Goal: Task Accomplishment & Management: Manage account settings

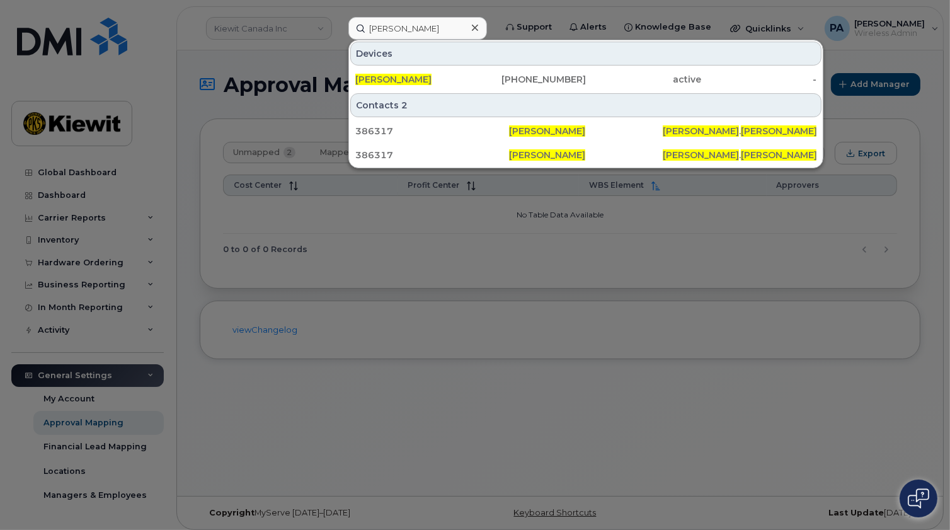
scroll to position [60, 0]
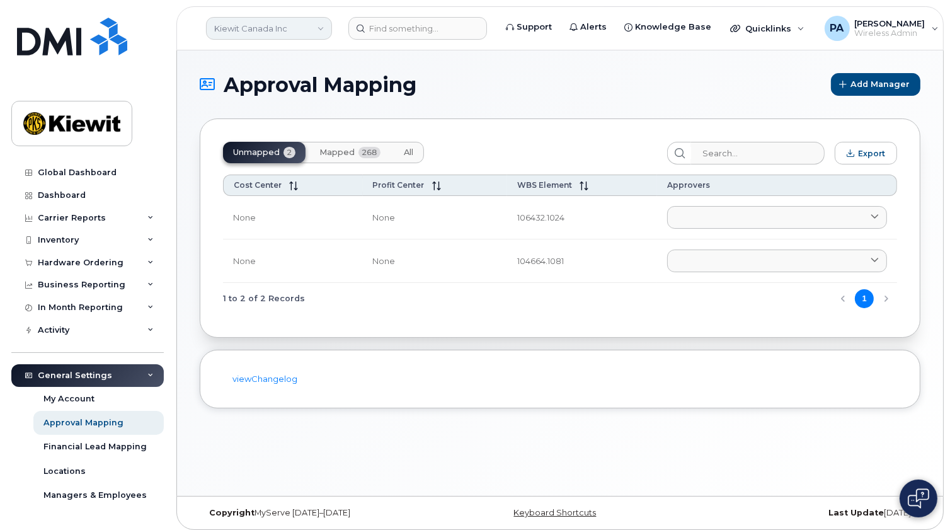
click at [275, 28] on link "Kiewit Canada Inc" at bounding box center [269, 28] width 126 height 23
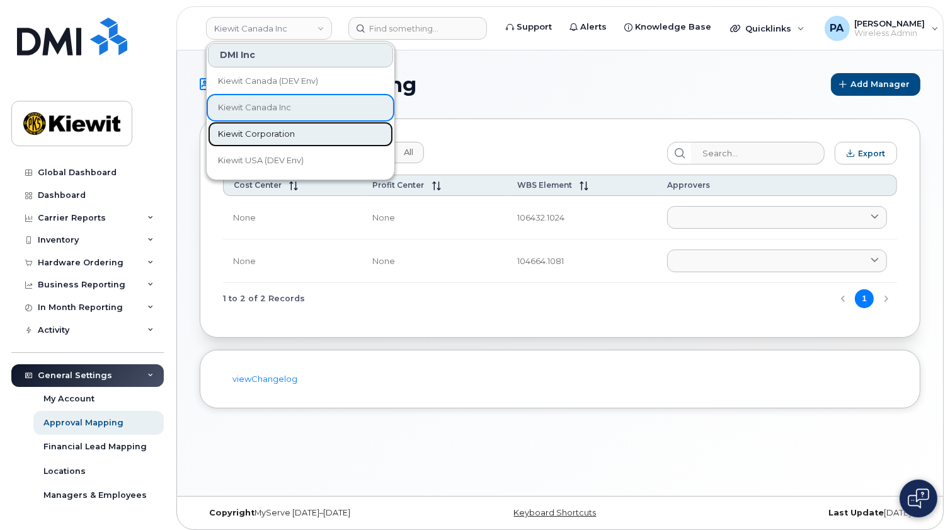
click at [256, 130] on span "Kiewit Corporation" at bounding box center [256, 134] width 77 height 13
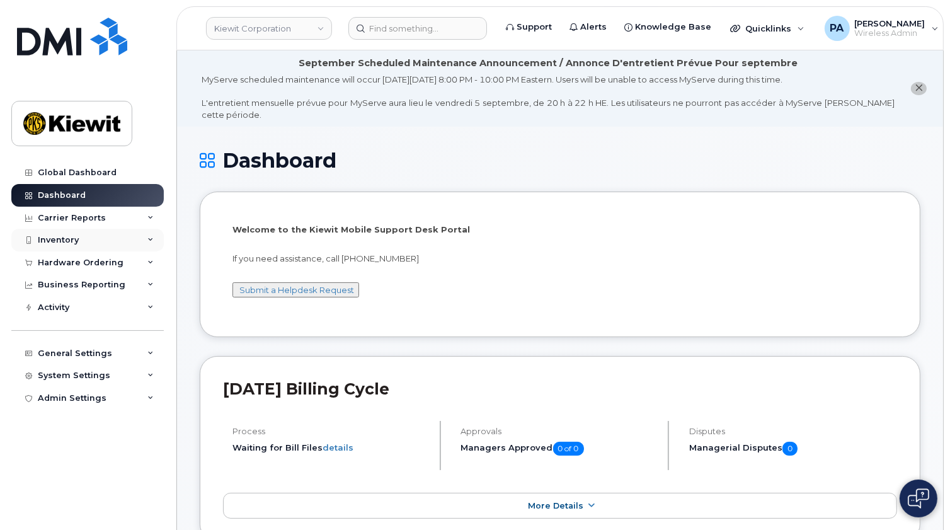
click at [66, 240] on div "Inventory" at bounding box center [58, 240] width 41 height 10
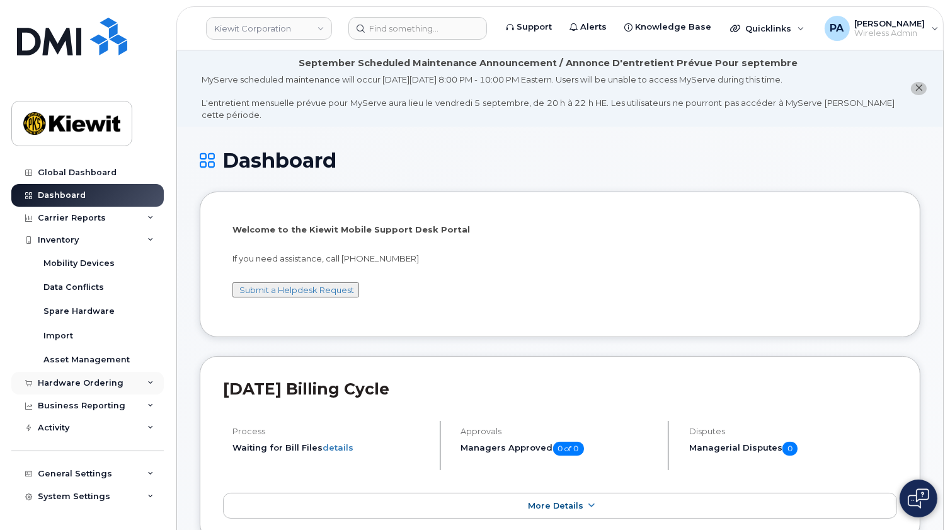
click at [67, 384] on div "Hardware Ordering" at bounding box center [81, 383] width 86 height 10
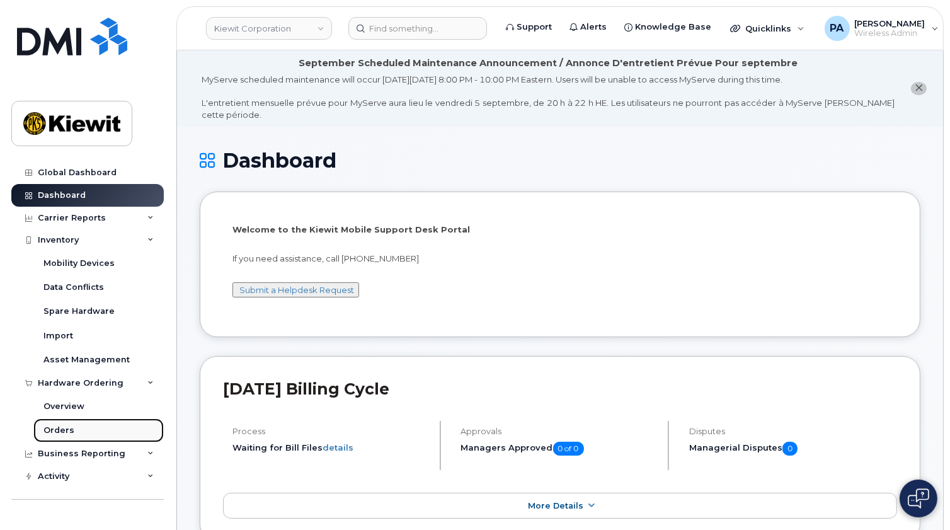
click at [71, 428] on div "Orders" at bounding box center [58, 430] width 31 height 11
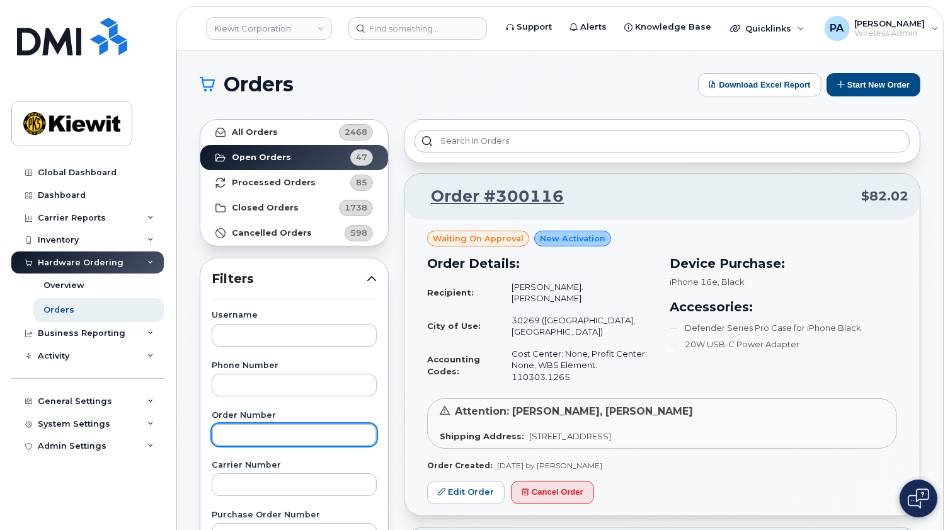
click at [260, 430] on input "text" at bounding box center [294, 434] width 165 height 23
type input "300058"
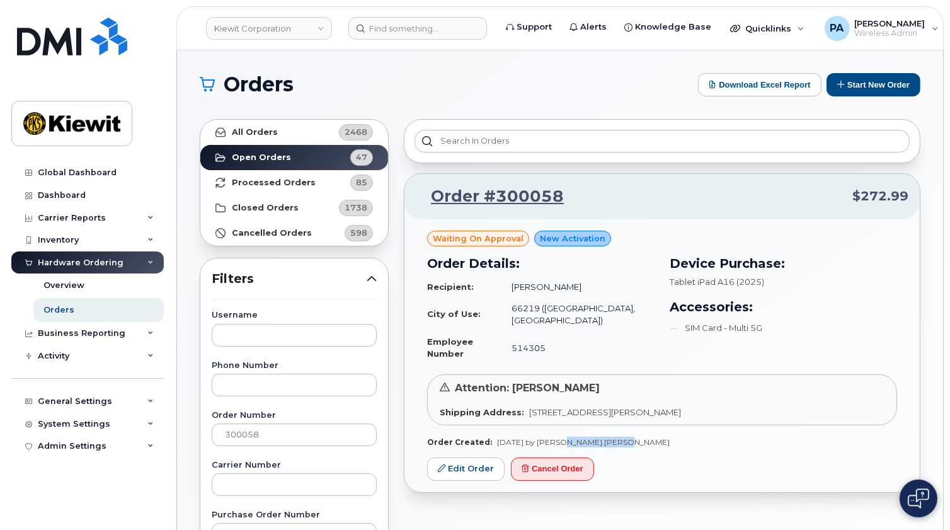
drag, startPoint x: 620, startPoint y: 417, endPoint x: 554, endPoint y: 420, distance: 66.3
click at [554, 437] on div "Order Created: Sep 05, 2025 by Sameer.Mahadik" at bounding box center [662, 442] width 470 height 11
copy span "Sameer.Mahadik"
click at [410, 20] on input at bounding box center [417, 28] width 139 height 23
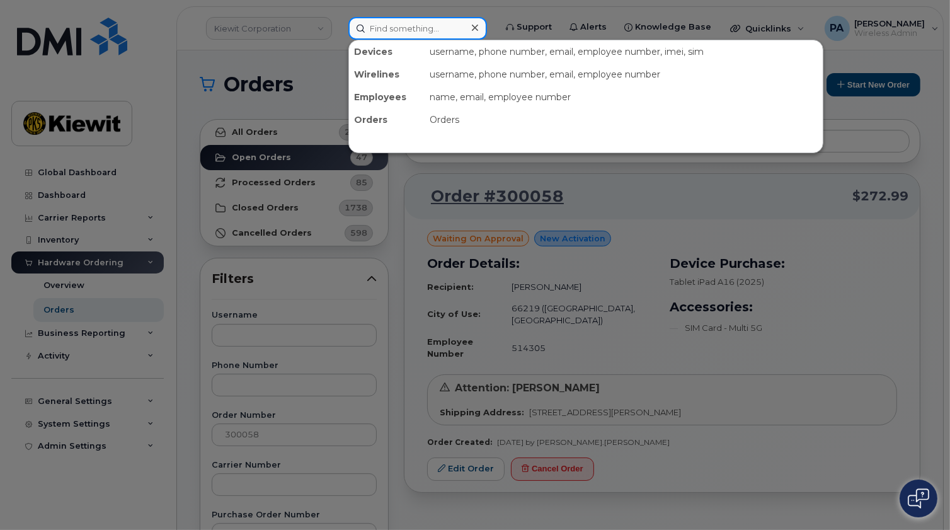
paste input "Sameer.Mahadik"
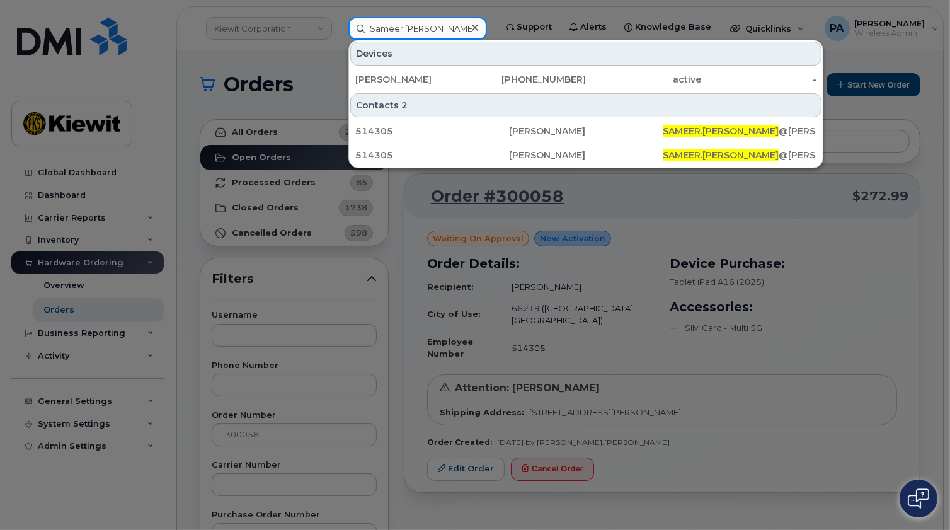
click at [406, 25] on input "Sameer.Mahadik" at bounding box center [417, 28] width 139 height 23
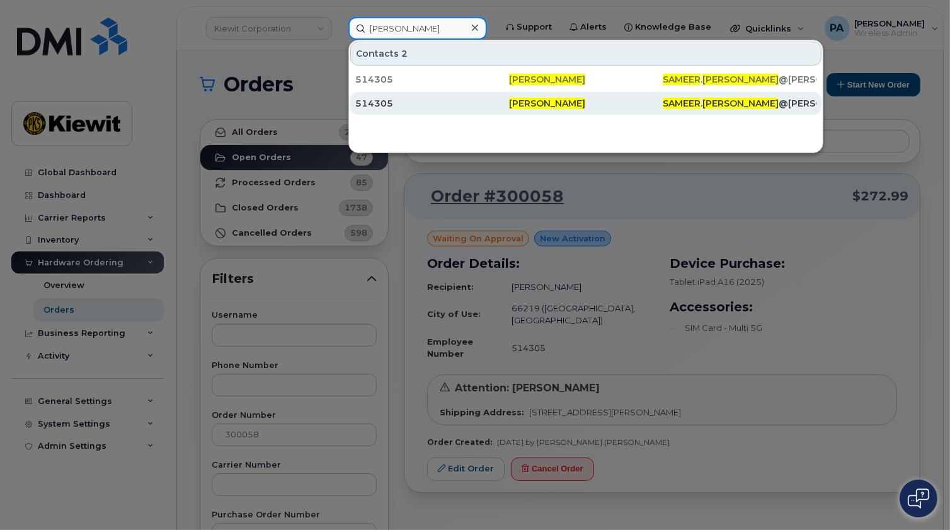
type input "Sameer Mahadik"
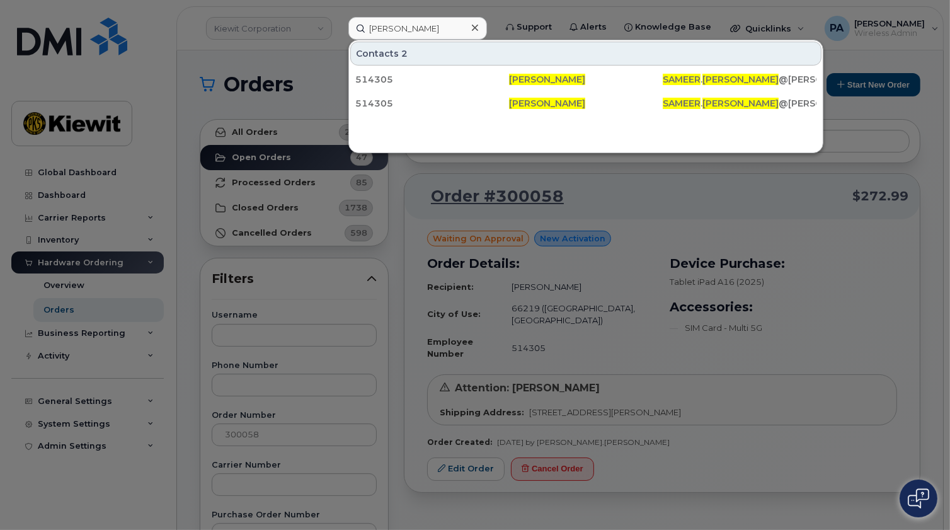
click at [459, 437] on div at bounding box center [475, 265] width 950 height 530
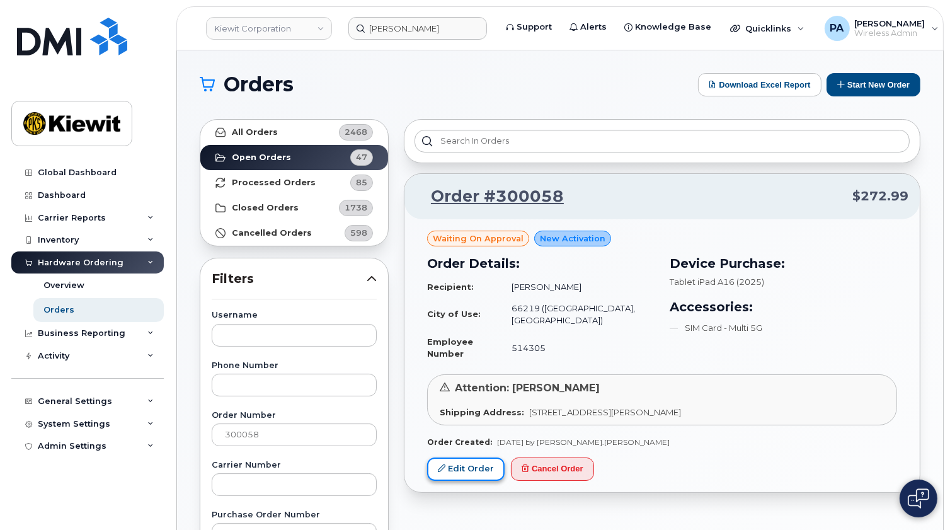
click at [460, 458] on link "Edit Order" at bounding box center [466, 469] width 78 height 23
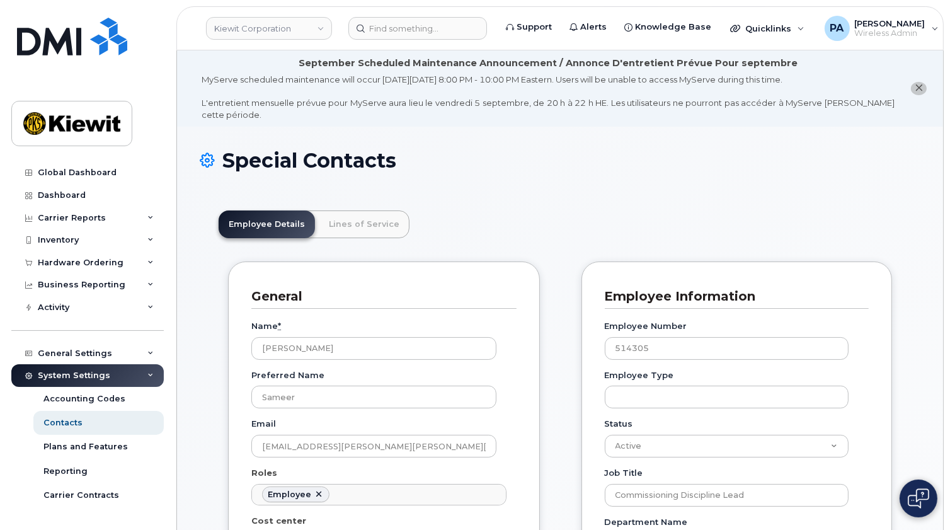
scroll to position [171, 0]
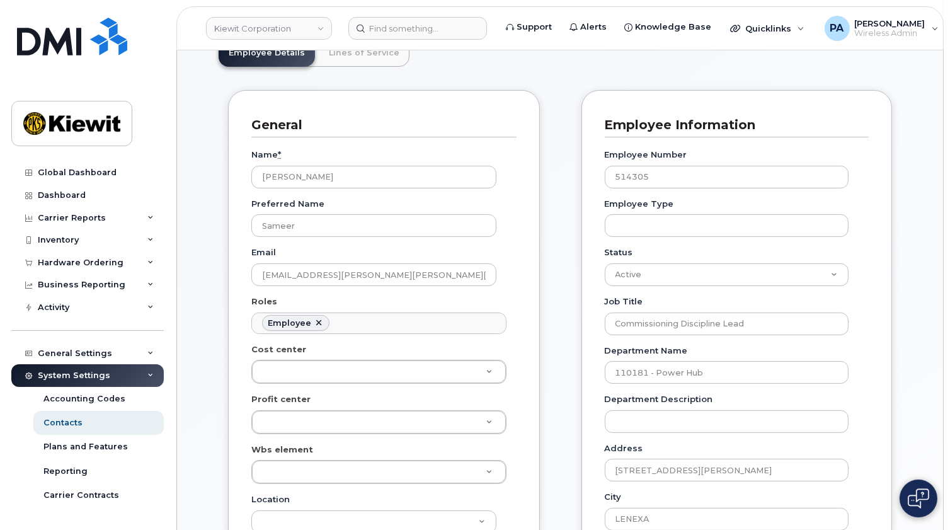
click at [333, 46] on header "[PERSON_NAME] Corporation Support Alerts Knowledge Base Quicklinks Suspend / Ca…" at bounding box center [560, 28] width 768 height 44
click at [333, 56] on link "Lines of Service" at bounding box center [364, 53] width 91 height 28
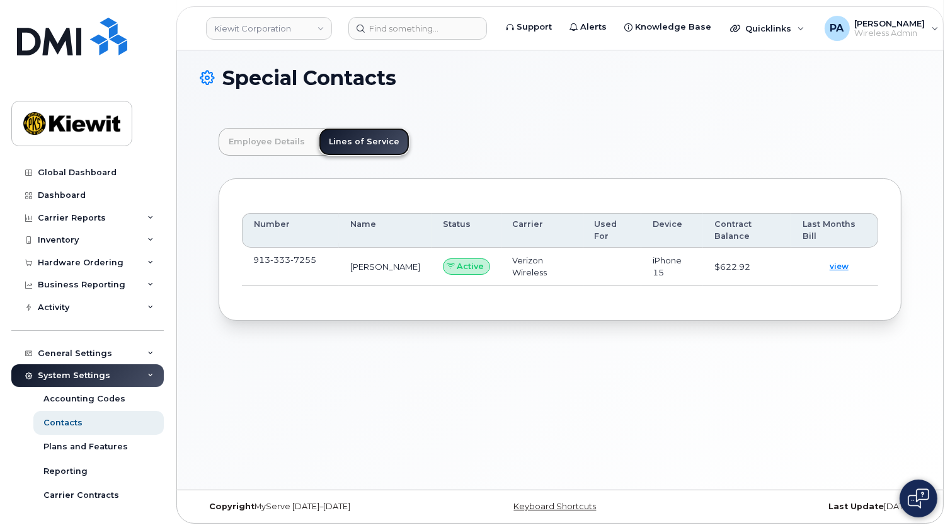
scroll to position [82, 0]
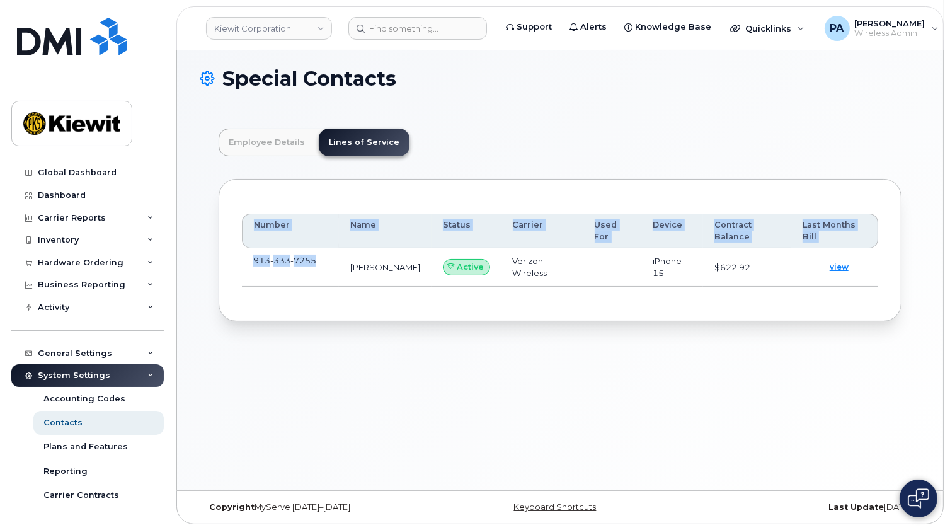
drag, startPoint x: 309, startPoint y: 258, endPoint x: 227, endPoint y: 253, distance: 82.1
click at [227, 253] on div "Number Name Status Carrier Used For Device Contract Balance Last Months Bill 91…" at bounding box center [560, 250] width 683 height 142
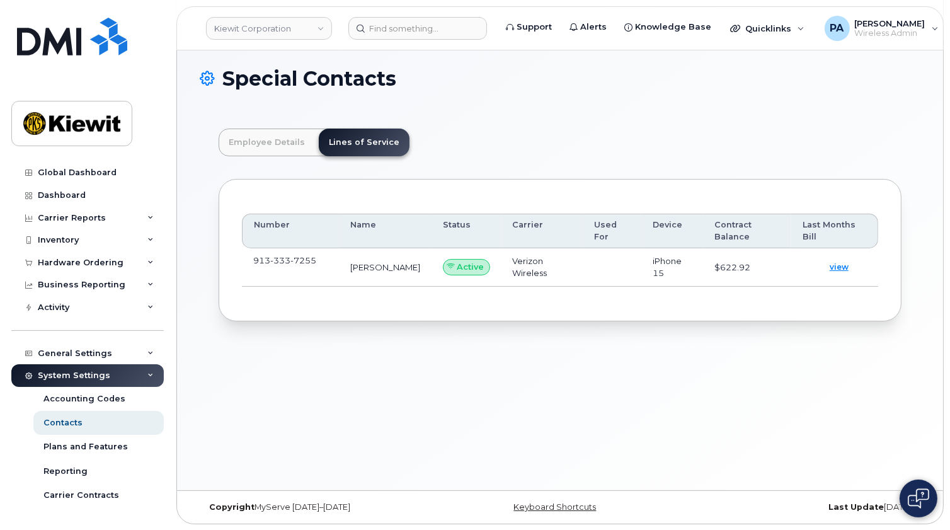
click at [328, 270] on td "913 333 7255" at bounding box center [290, 267] width 97 height 38
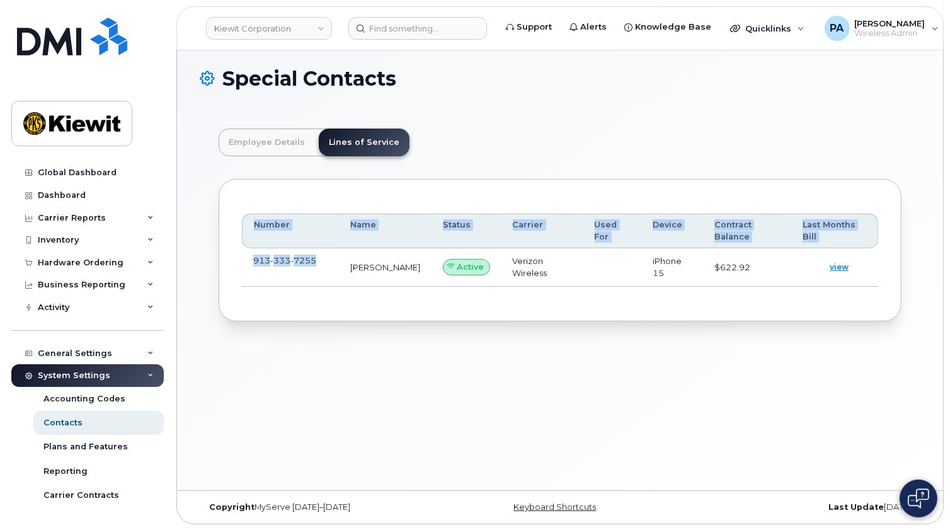
drag, startPoint x: 324, startPoint y: 258, endPoint x: 231, endPoint y: 254, distance: 93.3
click at [231, 254] on div "Number Name Status Carrier Used For Device Contract Balance Last Months Bill 91…" at bounding box center [560, 250] width 683 height 142
copy table "Number Name Status Carrier Used For Device Contract Balance Last Months Bill 91…"
click at [265, 258] on span "913 333 7255" at bounding box center [284, 260] width 63 height 10
click at [249, 258] on td "913 333 7255" at bounding box center [290, 267] width 97 height 38
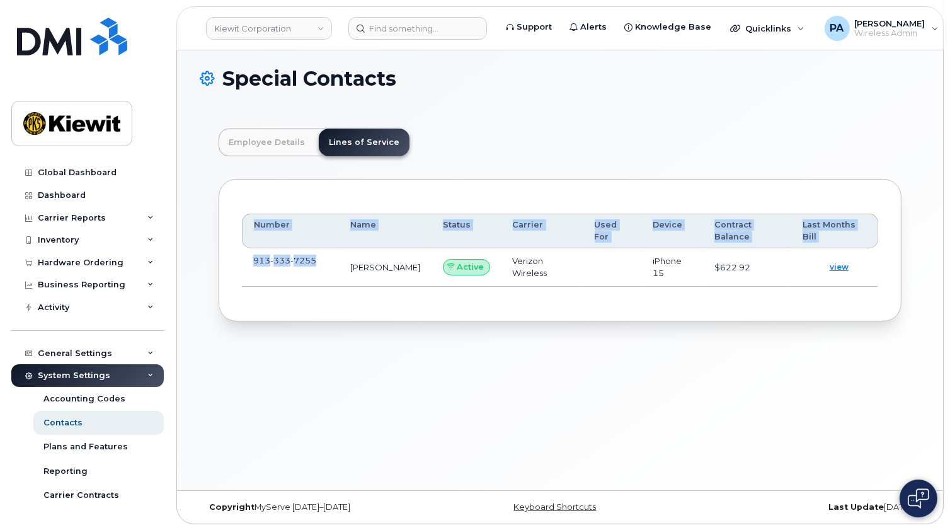
click at [253, 260] on span "913 333 7255" at bounding box center [284, 260] width 63 height 10
drag, startPoint x: 253, startPoint y: 260, endPoint x: 321, endPoint y: 259, distance: 67.4
click at [321, 259] on td "913 333 7255" at bounding box center [290, 267] width 97 height 38
copy span "913 333 7255"
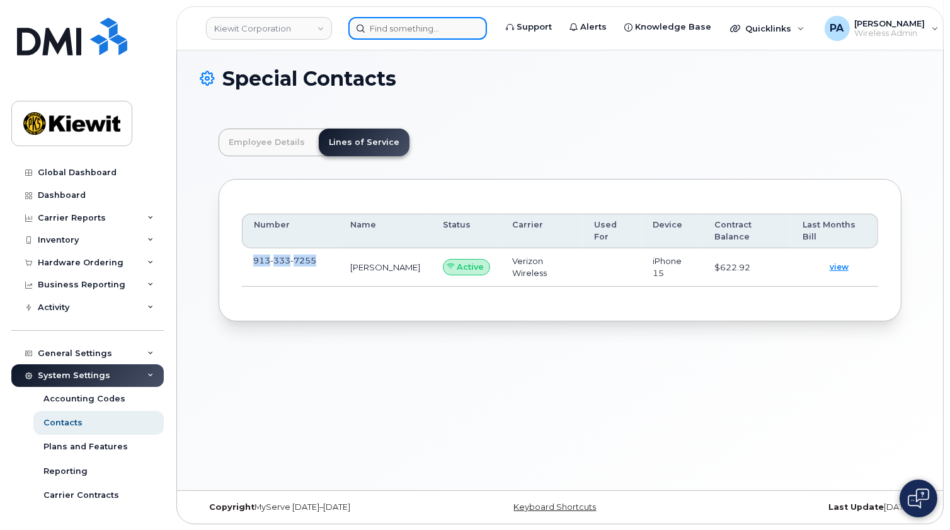
click at [412, 24] on input at bounding box center [417, 28] width 139 height 23
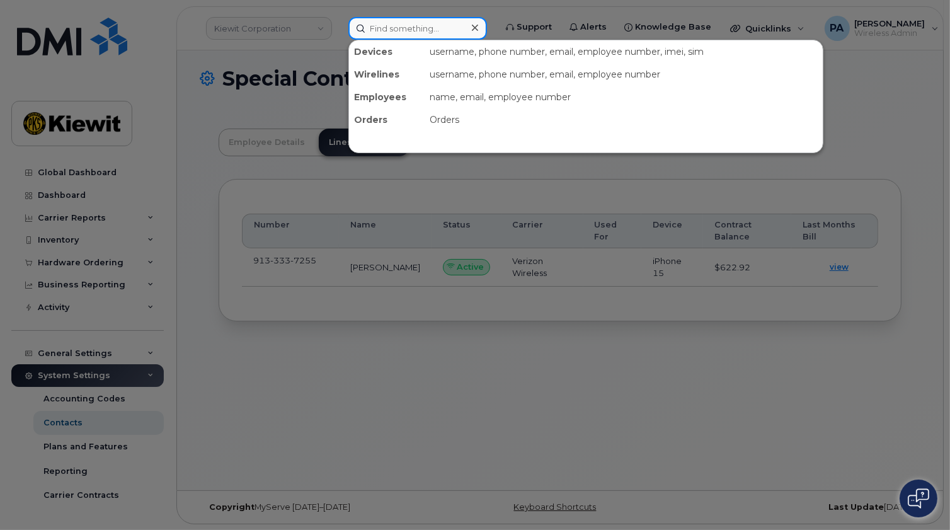
paste input "9133337255"
type input "9133337255"
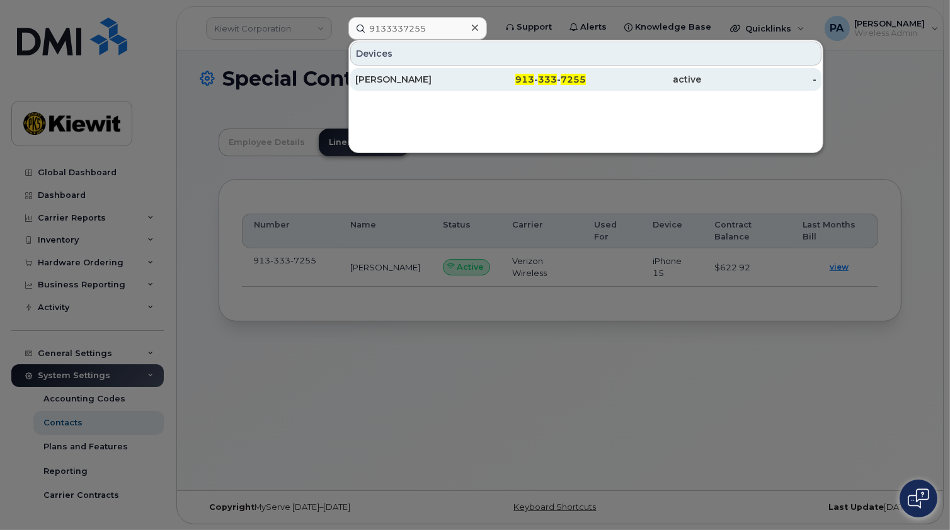
click at [387, 73] on div "[PERSON_NAME]" at bounding box center [412, 79] width 115 height 13
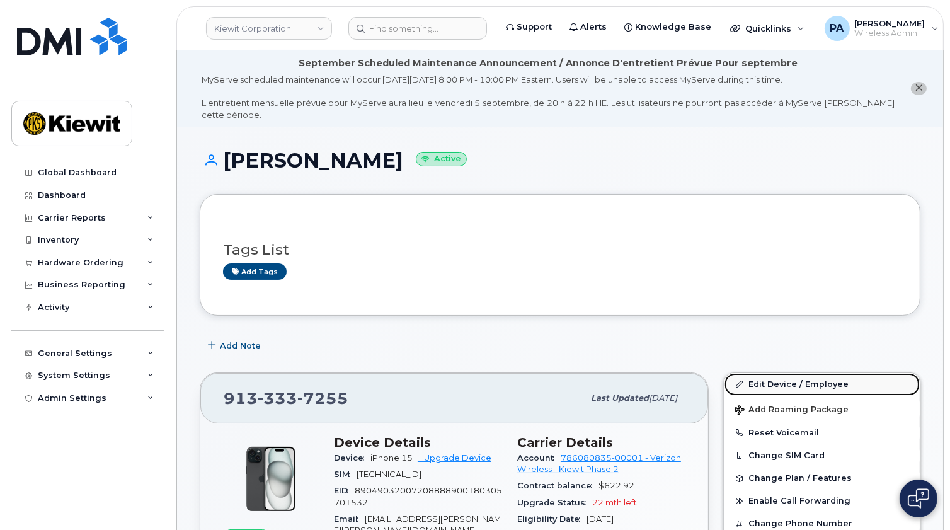
click at [783, 384] on link "Edit Device / Employee" at bounding box center [822, 384] width 195 height 23
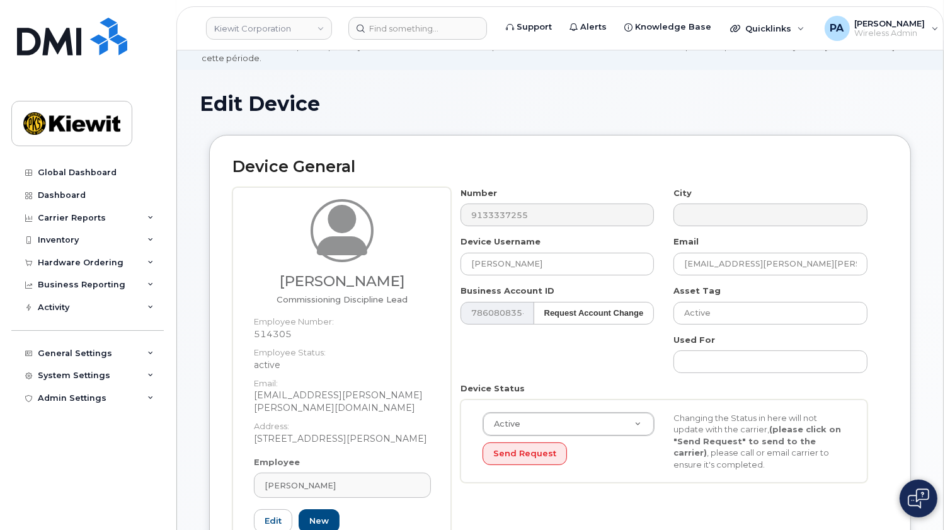
scroll to position [114, 0]
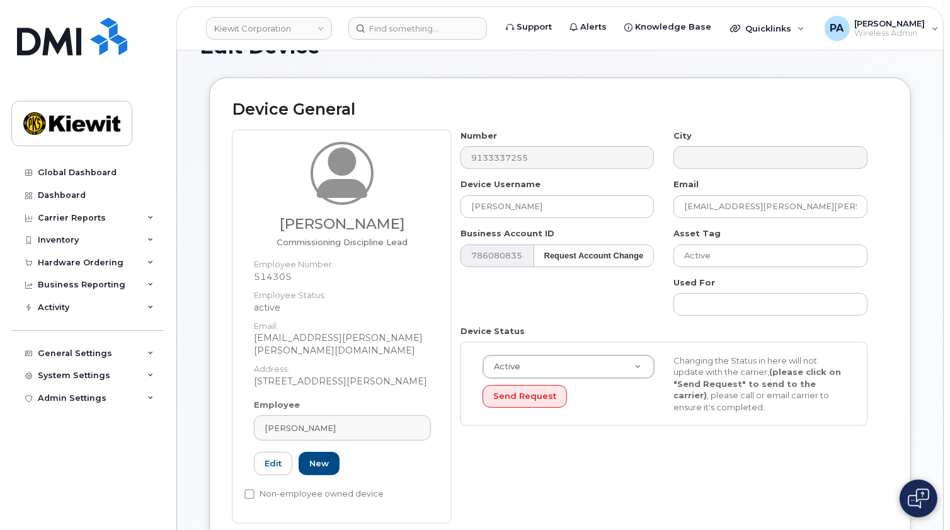
drag, startPoint x: 299, startPoint y: 415, endPoint x: 221, endPoint y: 393, distance: 80.8
click at [233, 398] on div "[PERSON_NAME] Commissioning Discipline Lead Employee Number: 514305 Employee St…" at bounding box center [342, 326] width 219 height 393
click at [370, 422] on div "[PERSON_NAME]" at bounding box center [343, 428] width 156 height 12
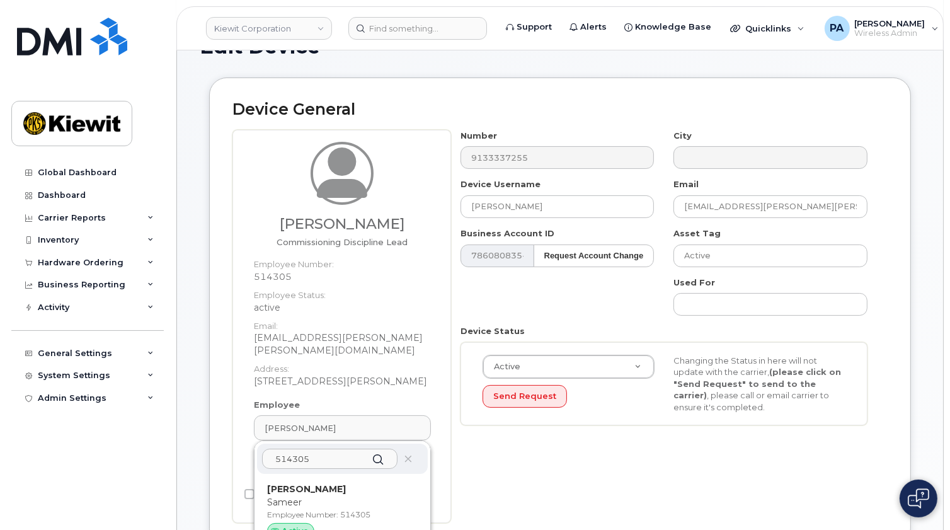
type input "514305"
click at [308, 483] on div "Sameer Mahadik Sameer Employee Number: 514305 Active" at bounding box center [342, 514] width 151 height 62
type input "[PERSON_NAME]"
type input "[EMAIL_ADDRESS][PERSON_NAME][PERSON_NAME][DOMAIN_NAME]"
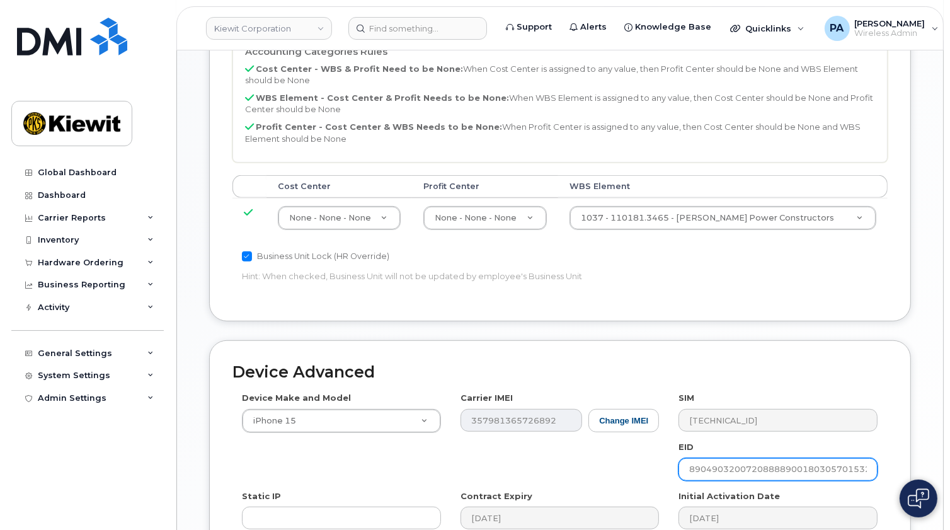
scroll to position [848, 0]
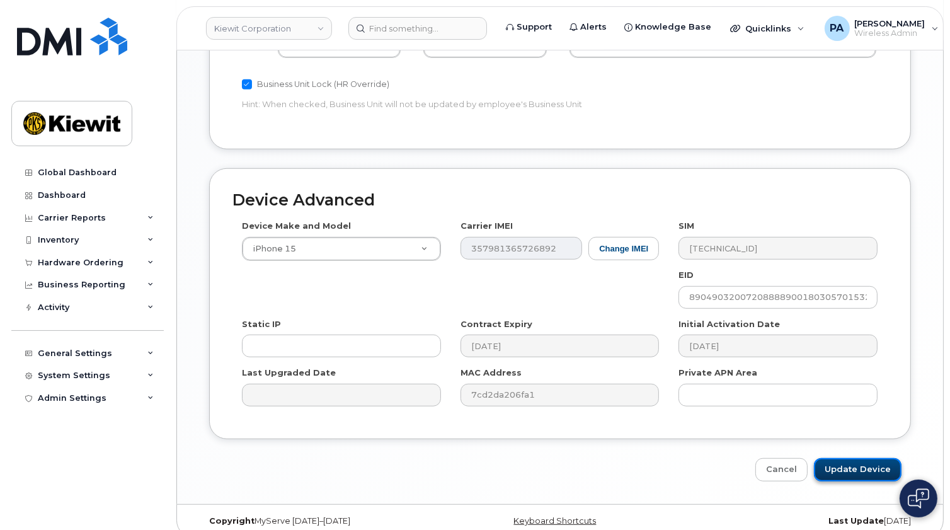
click at [846, 458] on input "Update Device" at bounding box center [858, 469] width 88 height 23
type input "Saving..."
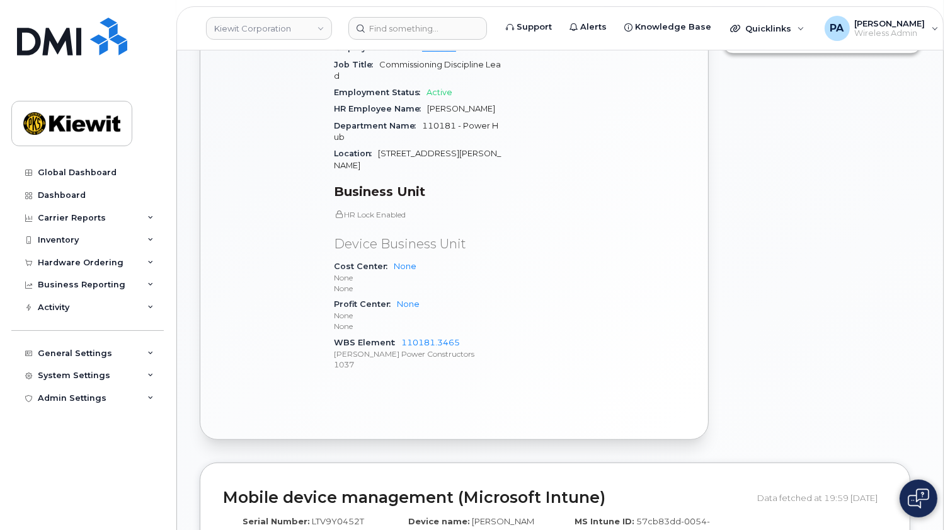
scroll to position [676, 0]
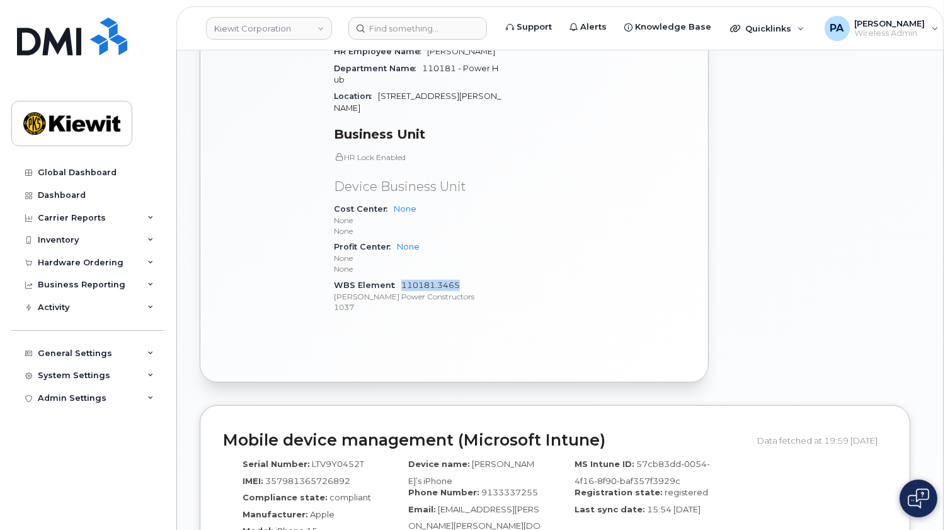
drag, startPoint x: 466, startPoint y: 249, endPoint x: 403, endPoint y: 251, distance: 63.0
click at [402, 277] on div "WBS Element 110181.3465 Kiewit Power Constructors 1037" at bounding box center [418, 296] width 168 height 38
copy link "110181.3465"
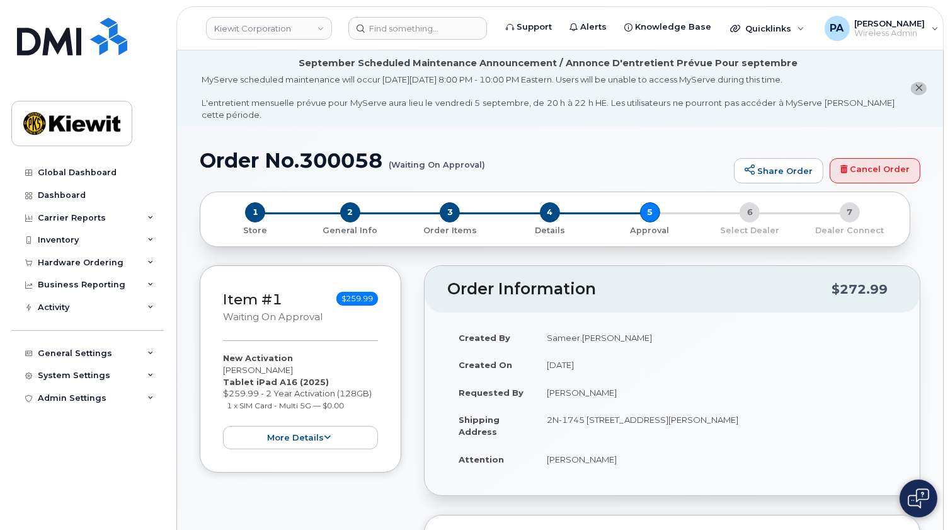
scroll to position [286, 0]
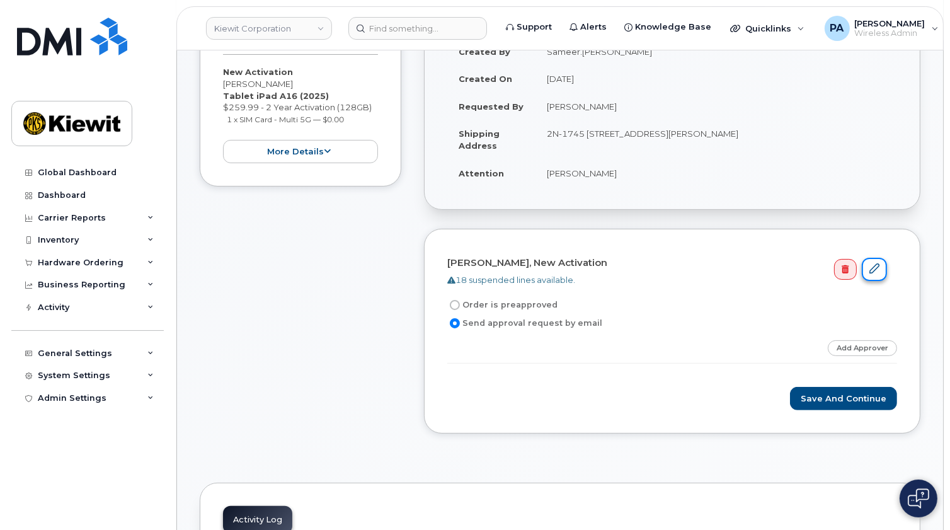
click at [875, 268] on icon at bounding box center [875, 268] width 10 height 10
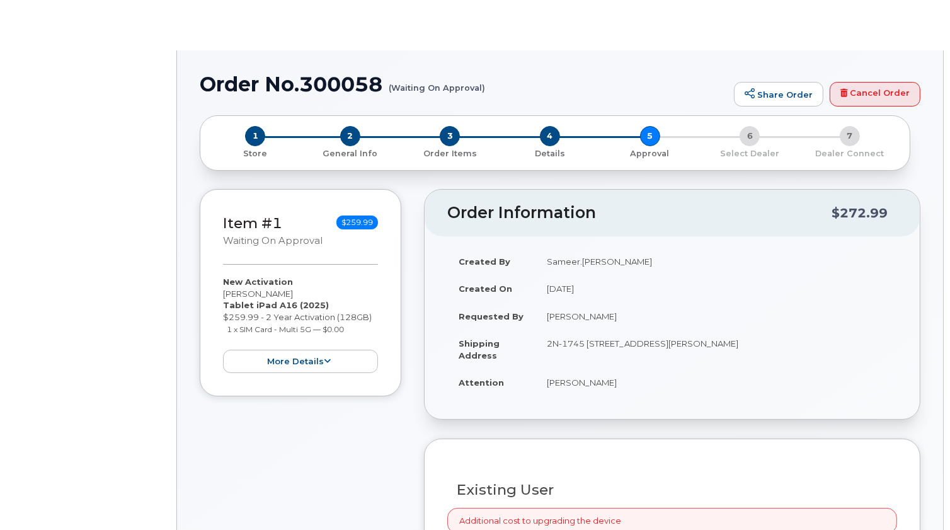
radio input "true"
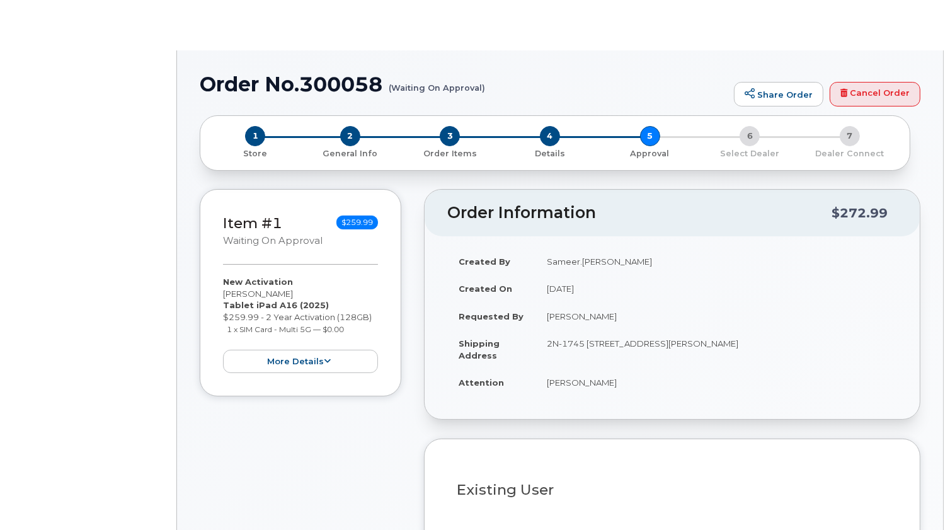
type input "2164062"
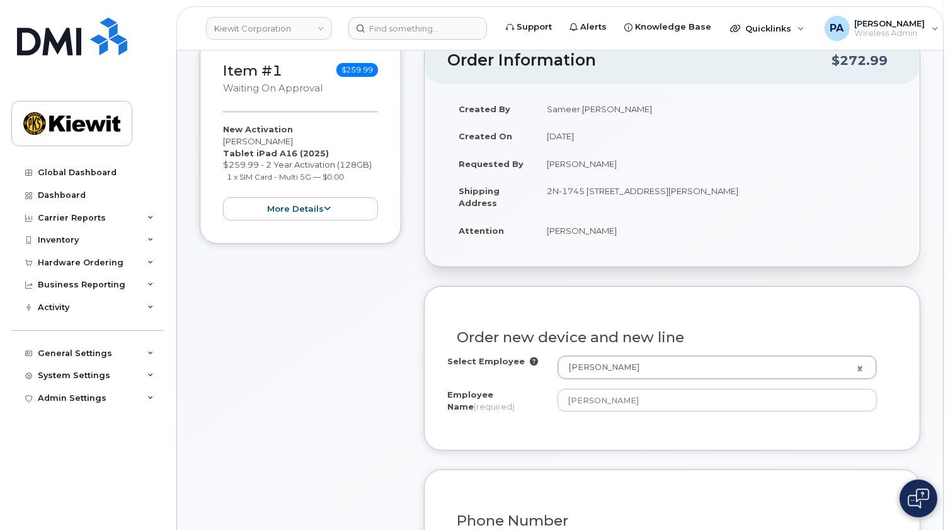
scroll to position [286, 0]
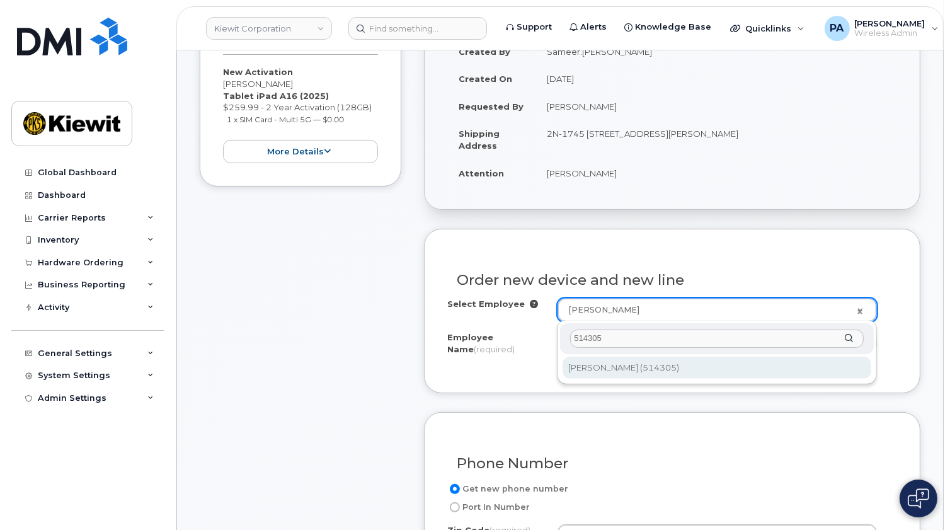
type input "514305"
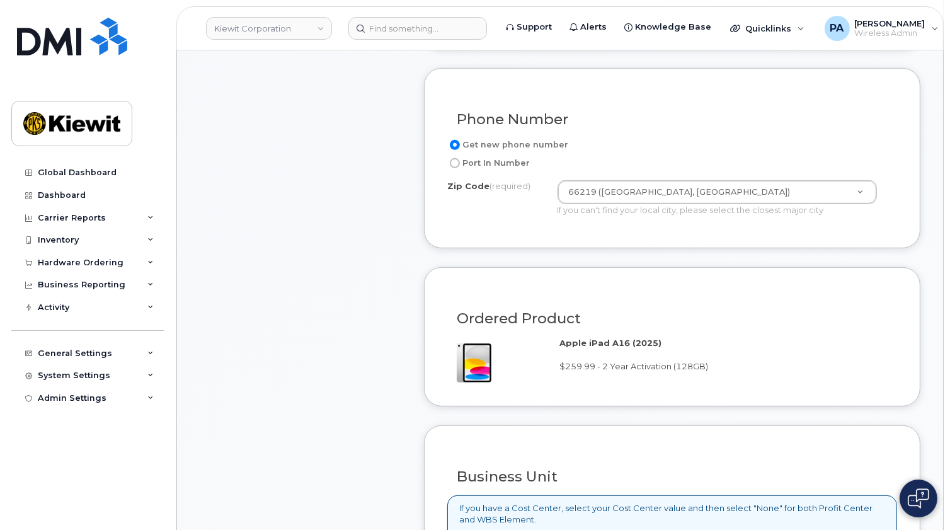
scroll to position [802, 0]
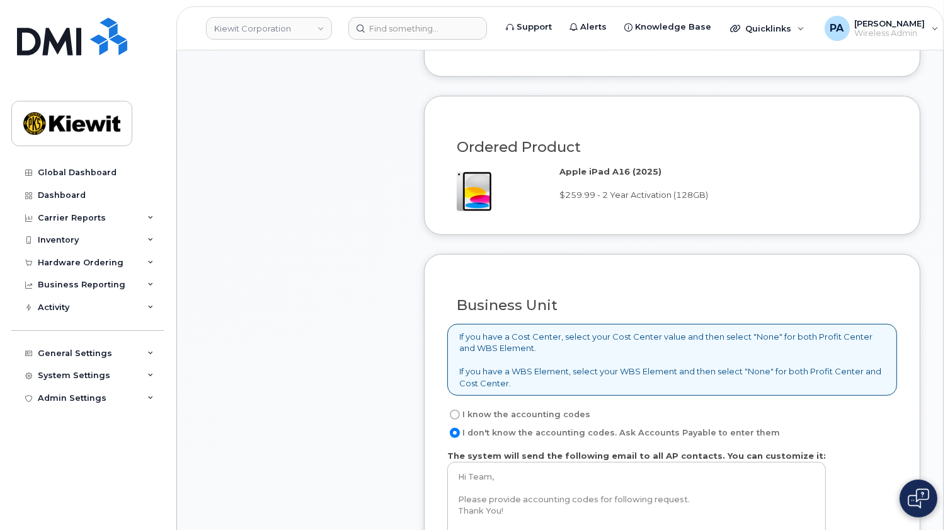
click at [522, 408] on label "I know the accounting codes" at bounding box center [518, 414] width 143 height 15
click at [460, 410] on input "I know the accounting codes" at bounding box center [455, 415] width 10 height 10
radio input "true"
select select
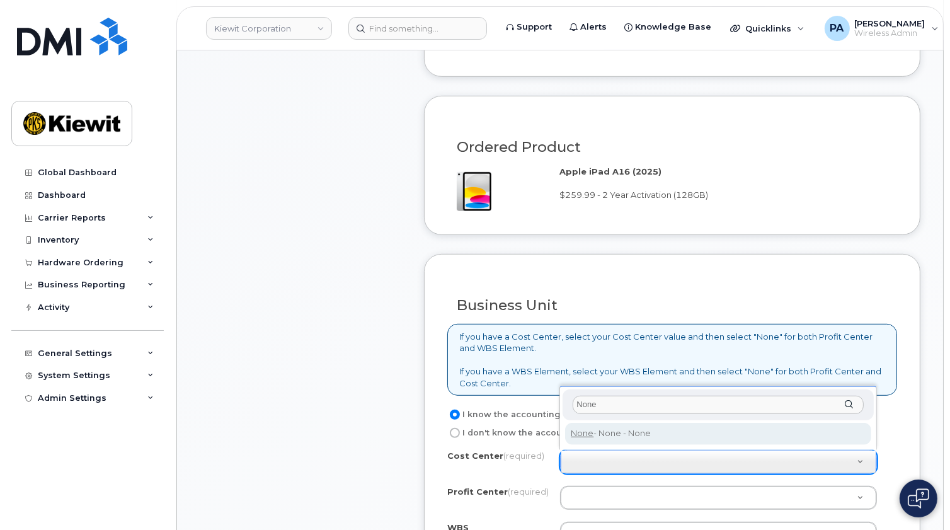
type input "None"
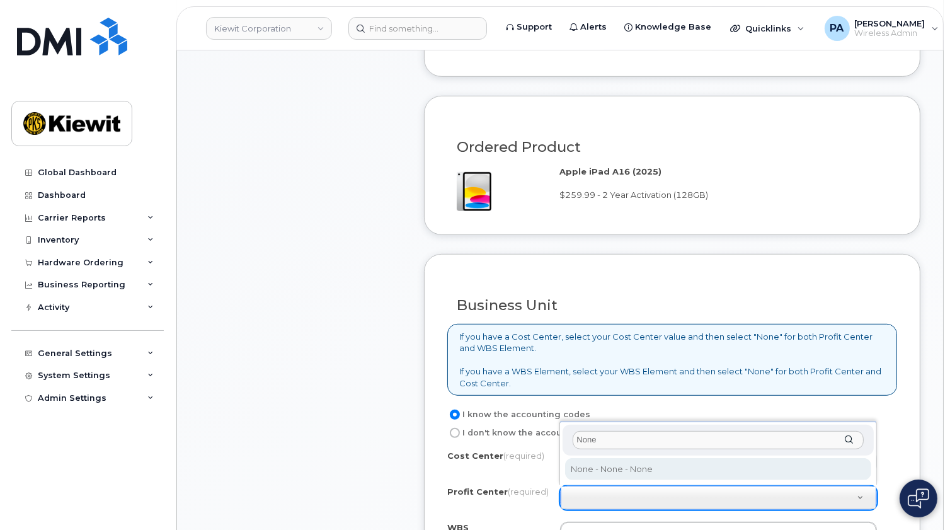
type input "None"
select select "None"
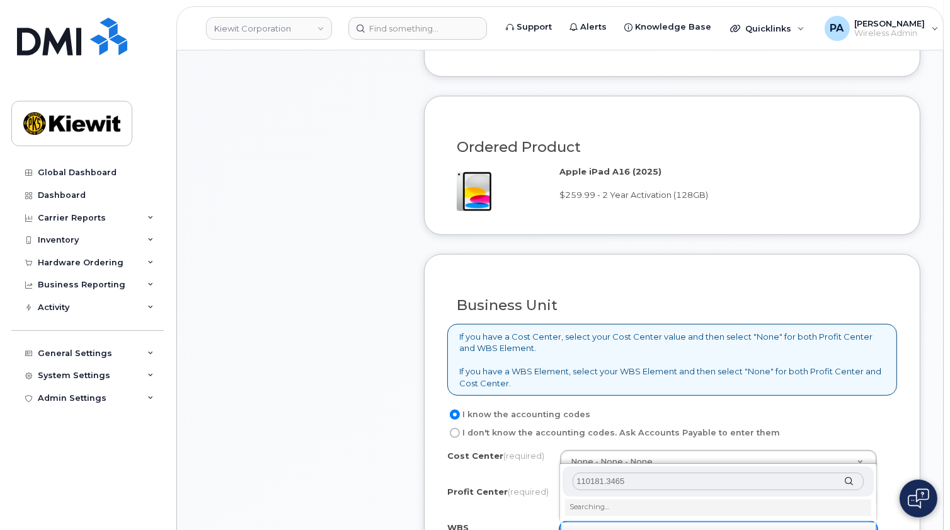
scroll to position [974, 0]
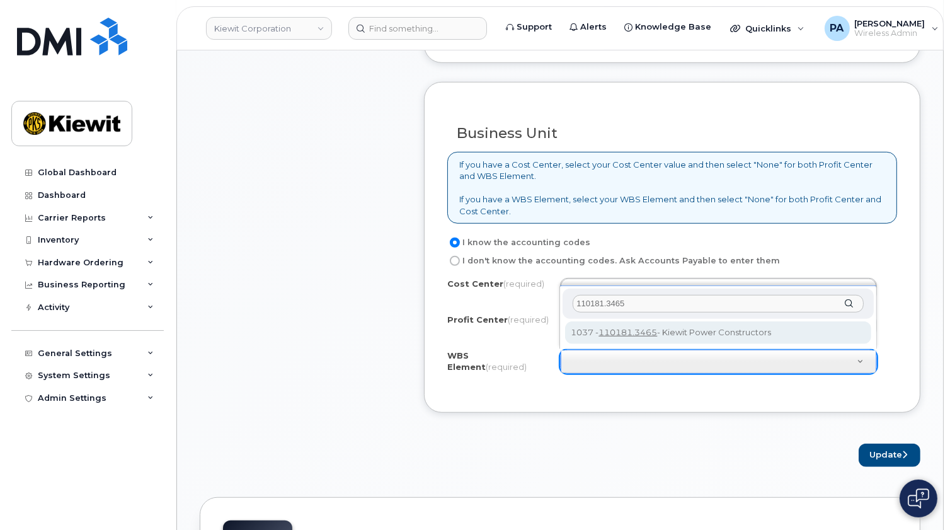
type input "110181.3465"
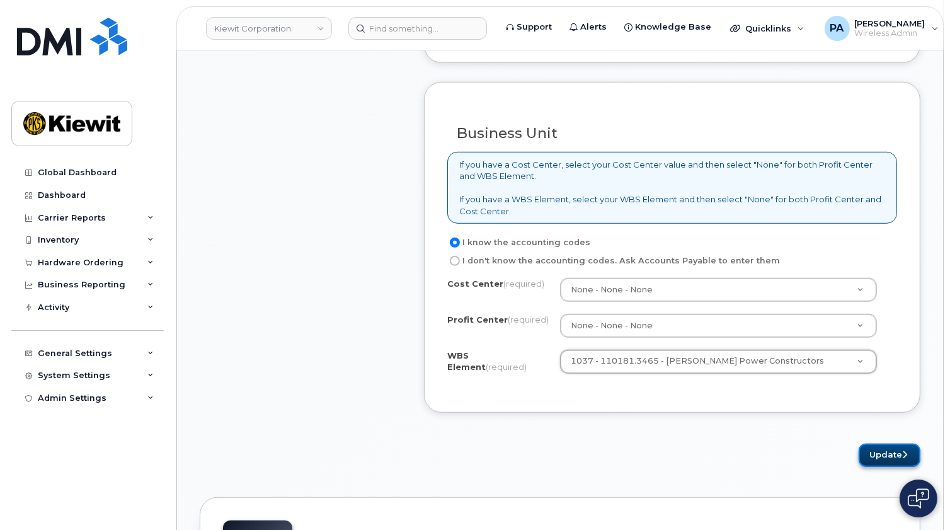
click at [887, 449] on button "Update" at bounding box center [890, 455] width 62 height 23
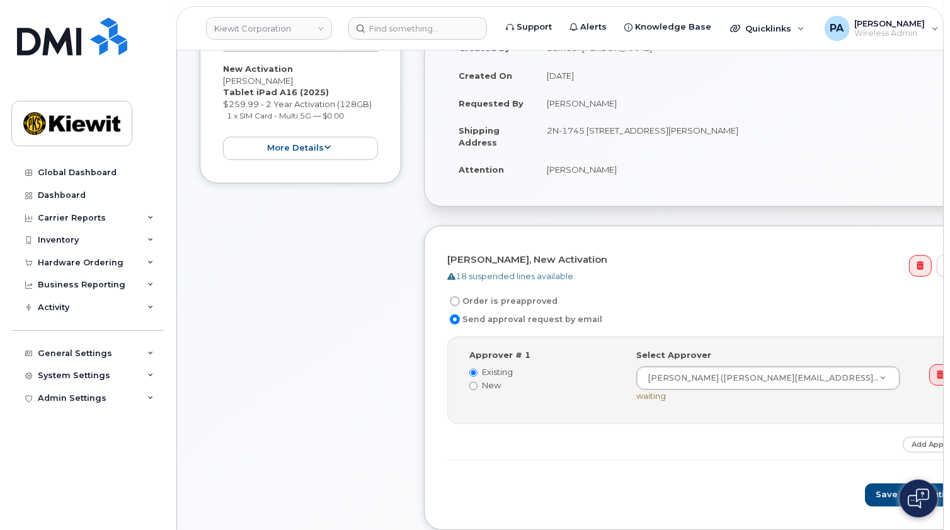
scroll to position [515, 0]
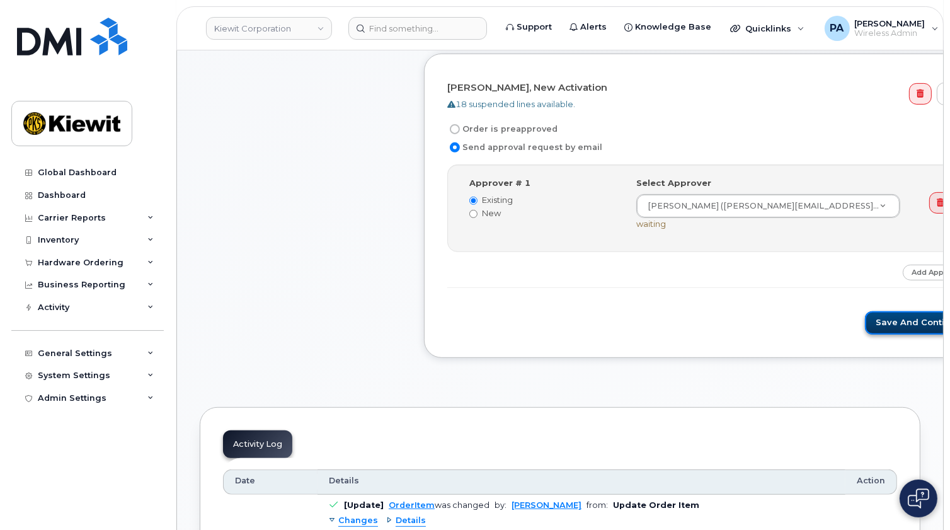
click at [865, 328] on button "Save and Continue" at bounding box center [918, 322] width 107 height 23
